Goal: Navigation & Orientation: Find specific page/section

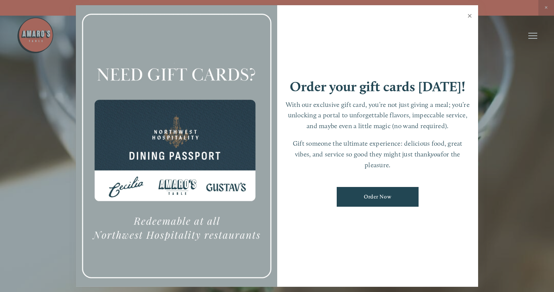
click at [470, 19] on link "Close" at bounding box center [470, 16] width 15 height 21
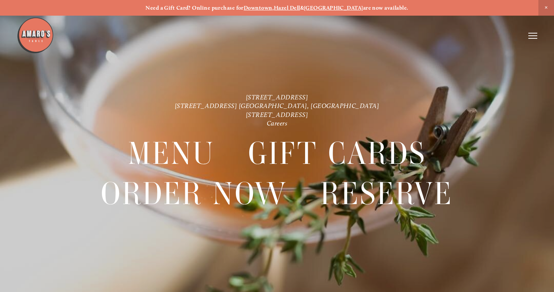
scroll to position [16, 0]
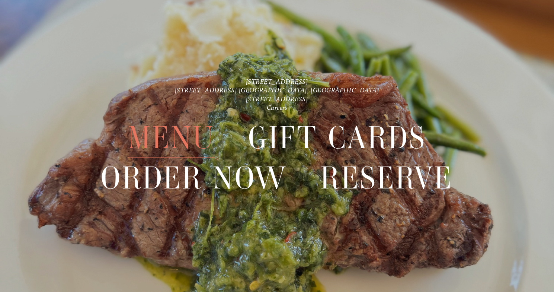
click at [191, 138] on span "Menu" at bounding box center [171, 137] width 87 height 40
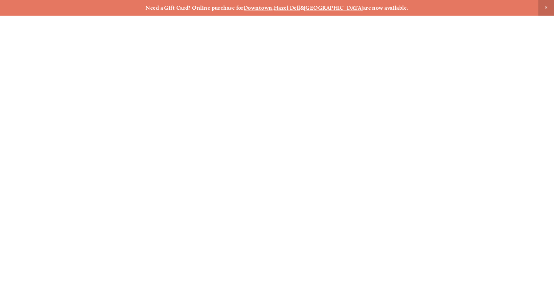
scroll to position [16, 0]
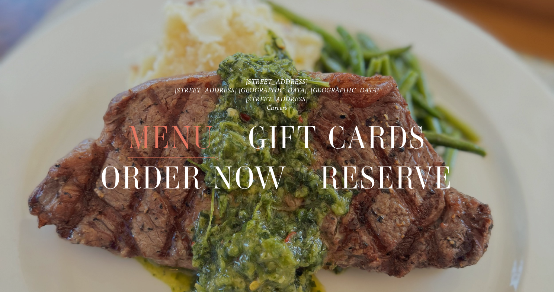
click at [167, 139] on span "Menu" at bounding box center [171, 137] width 87 height 40
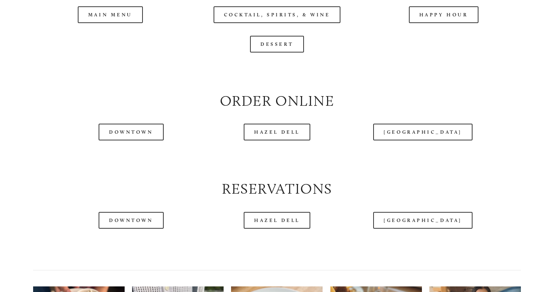
scroll to position [826, 0]
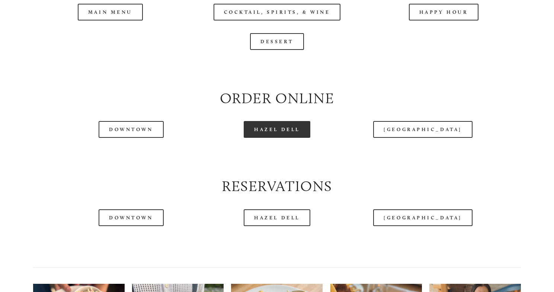
click at [283, 131] on link "Hazel Dell" at bounding box center [277, 129] width 67 height 17
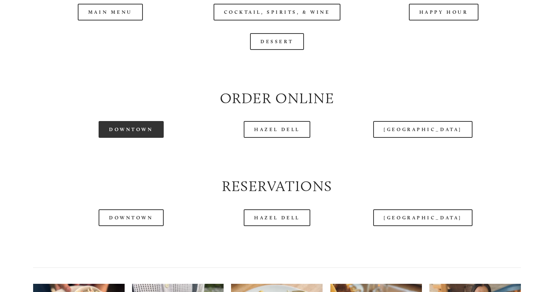
click at [123, 137] on link "Downtown" at bounding box center [131, 129] width 65 height 17
